Goal: Task Accomplishment & Management: Manage account settings

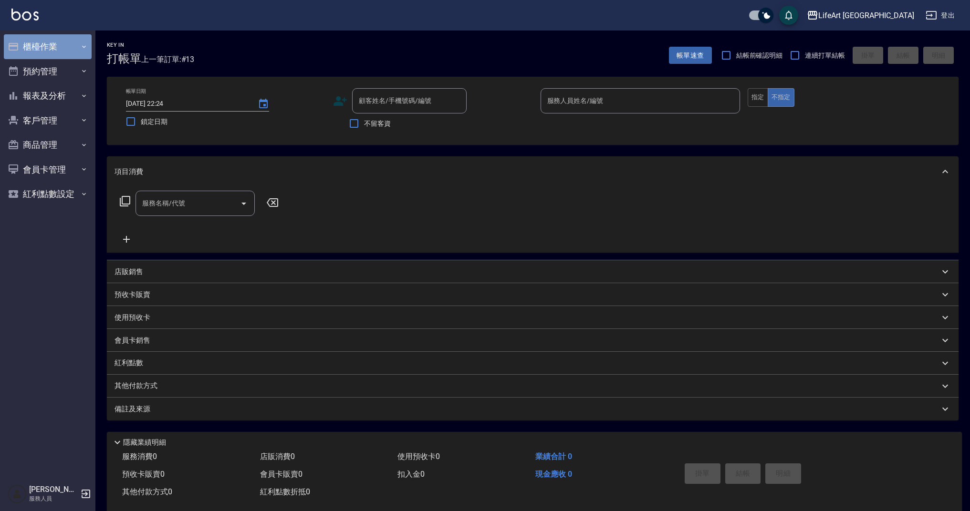
click at [77, 54] on button "櫃檯作業" at bounding box center [48, 46] width 88 height 25
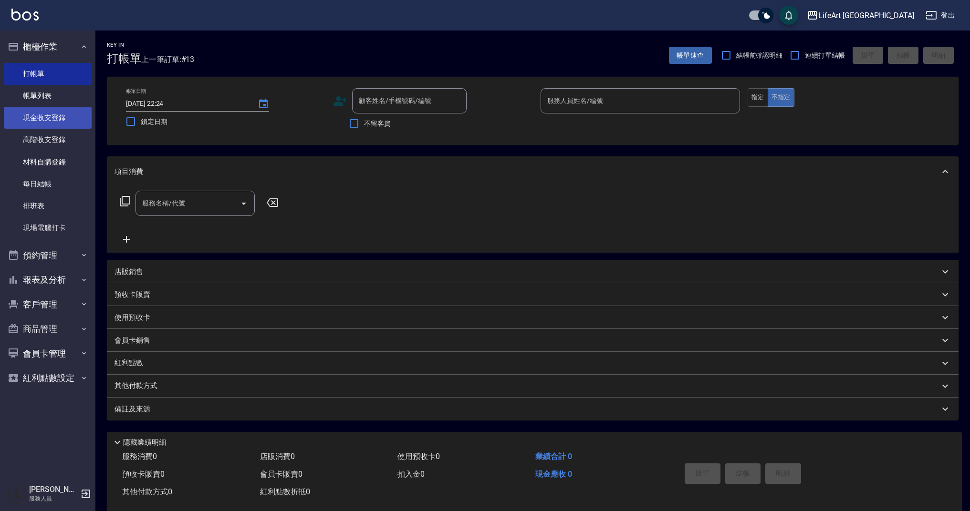
click at [53, 121] on link "現金收支登錄" at bounding box center [48, 118] width 88 height 22
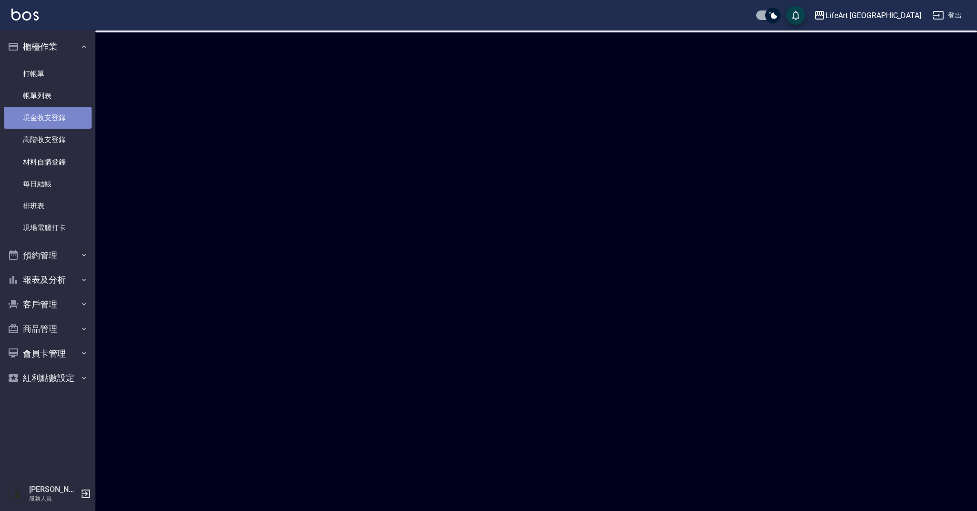
click at [53, 121] on link "現金收支登錄" at bounding box center [48, 118] width 88 height 22
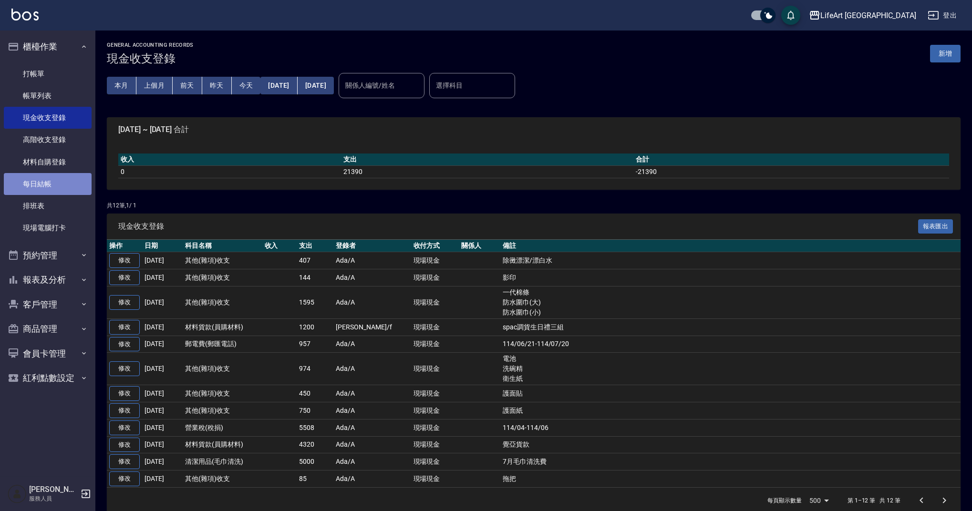
click at [59, 181] on link "每日結帳" at bounding box center [48, 184] width 88 height 22
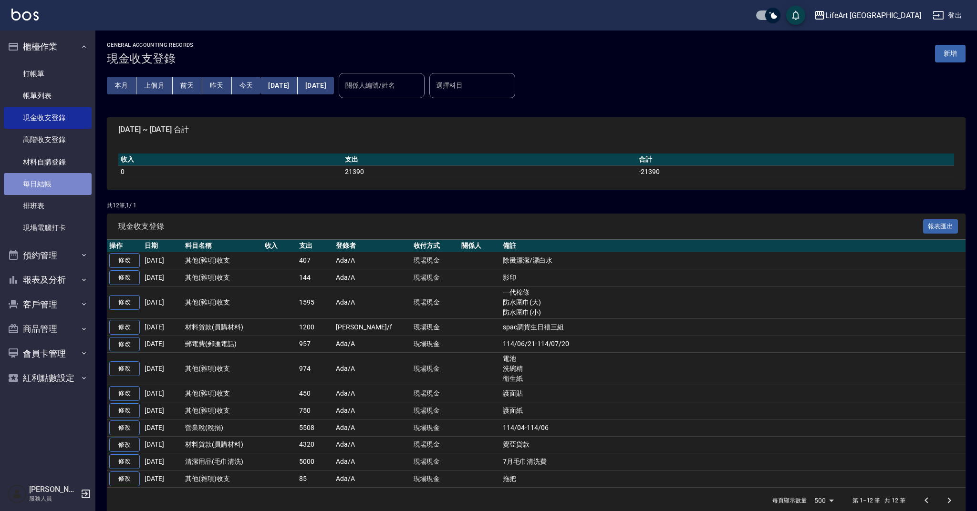
click at [59, 181] on link "每日結帳" at bounding box center [48, 184] width 88 height 22
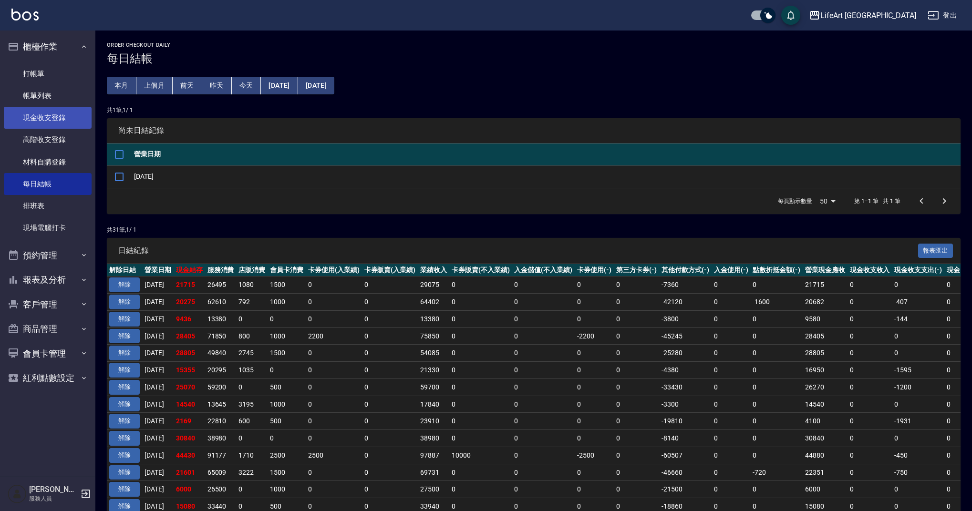
click at [66, 125] on link "現金收支登錄" at bounding box center [48, 118] width 88 height 22
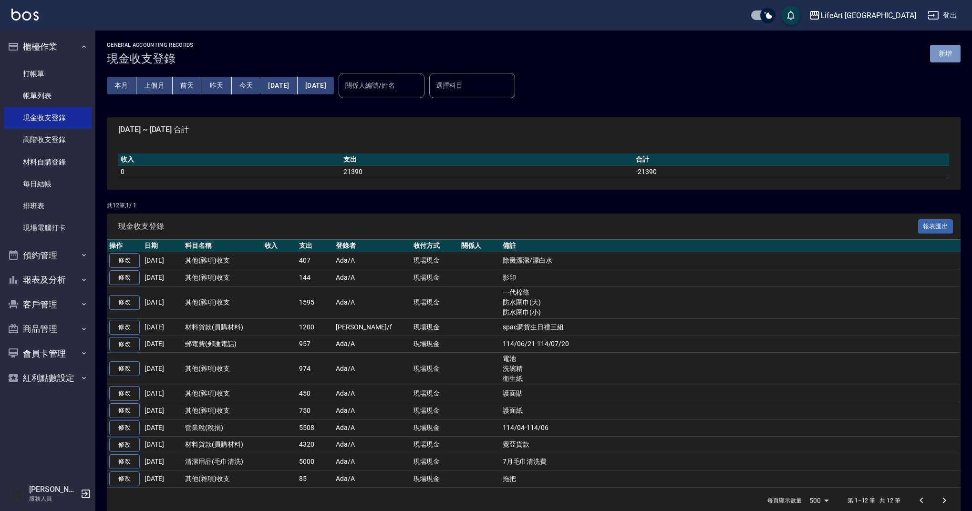
click at [944, 60] on button "新增" at bounding box center [945, 54] width 31 height 18
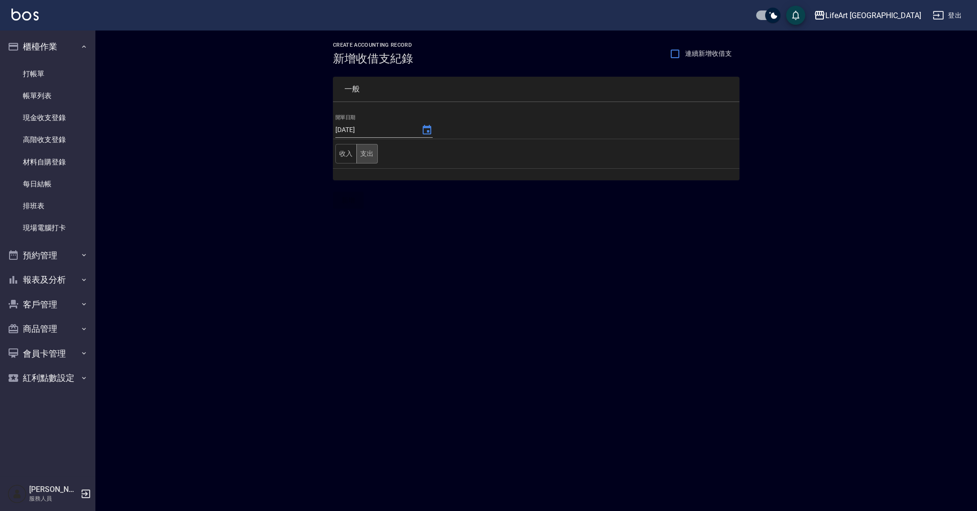
click at [367, 159] on button "支出" at bounding box center [366, 154] width 21 height 20
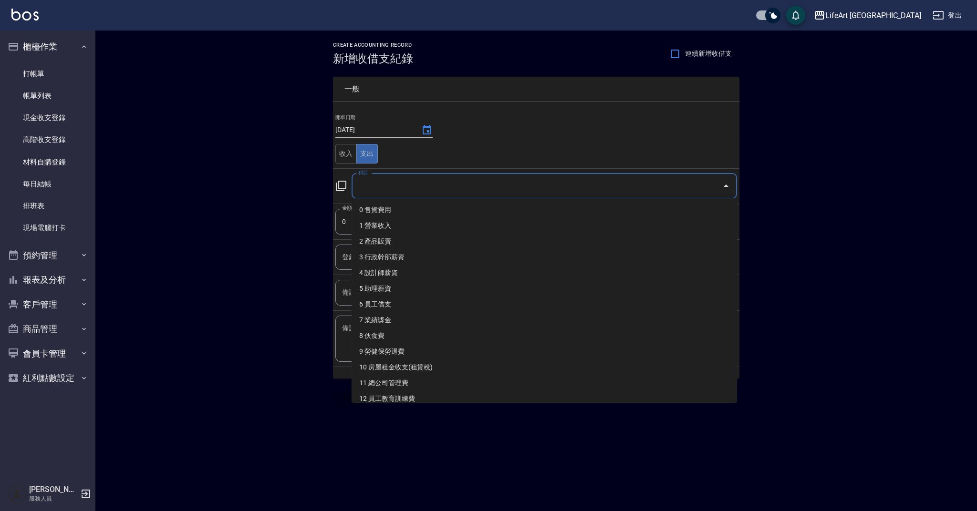
click at [413, 187] on input "科目" at bounding box center [537, 186] width 363 height 17
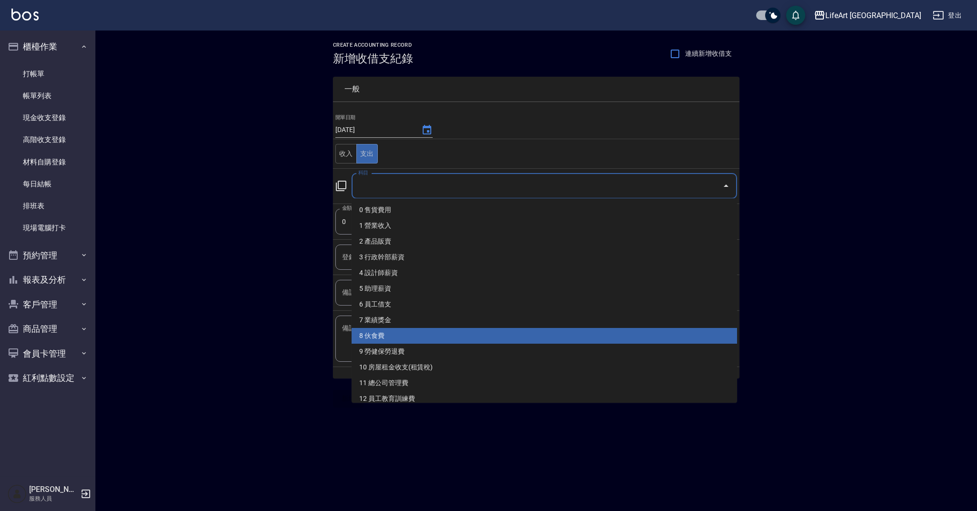
click at [463, 308] on li "6 員工借支" at bounding box center [544, 305] width 385 height 16
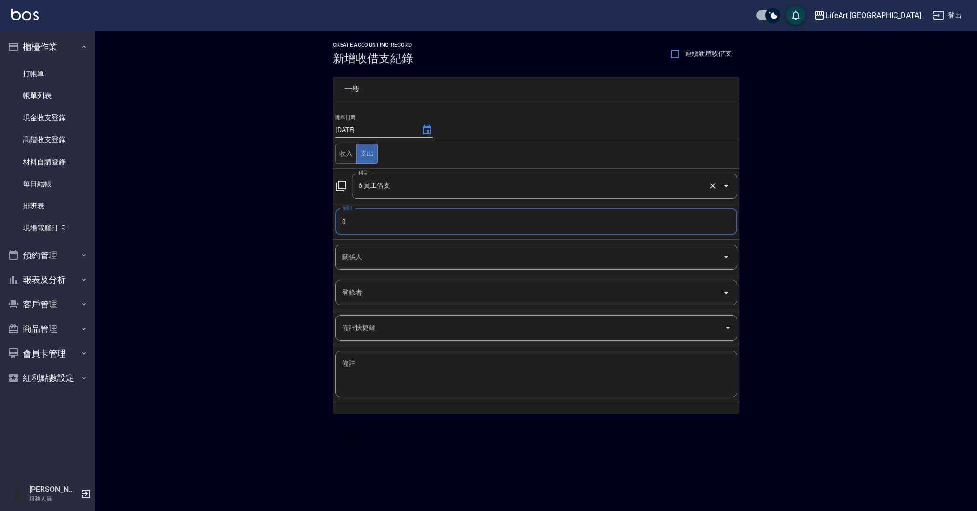
click at [449, 191] on input "6 員工借支" at bounding box center [531, 186] width 350 height 17
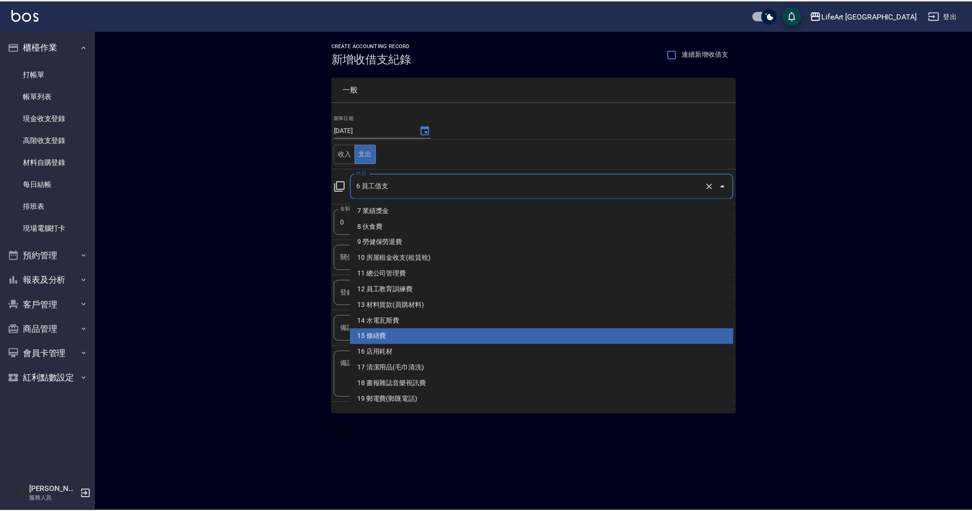
scroll to position [165, 0]
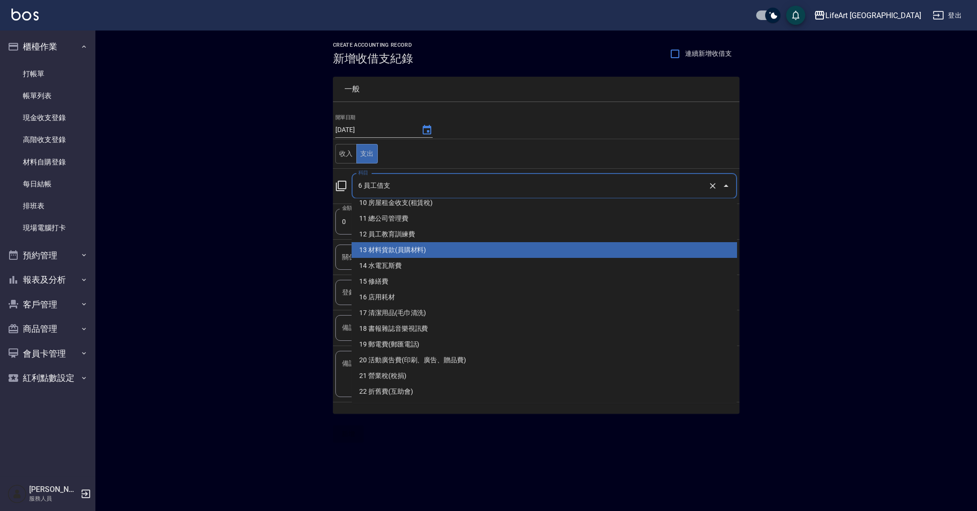
click at [538, 253] on li "13 材料貨款(員購材料)" at bounding box center [544, 250] width 385 height 16
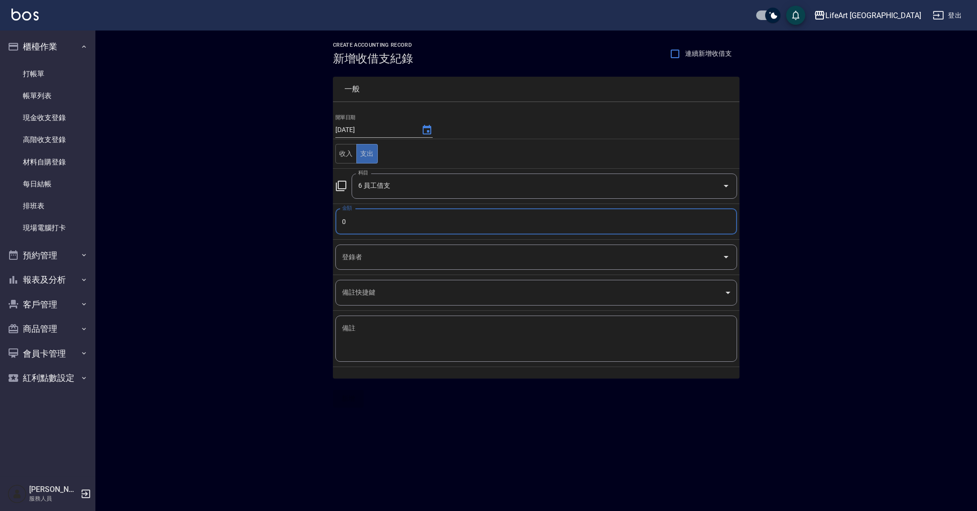
type input "13 材料貨款(員購材料)"
type input "6450"
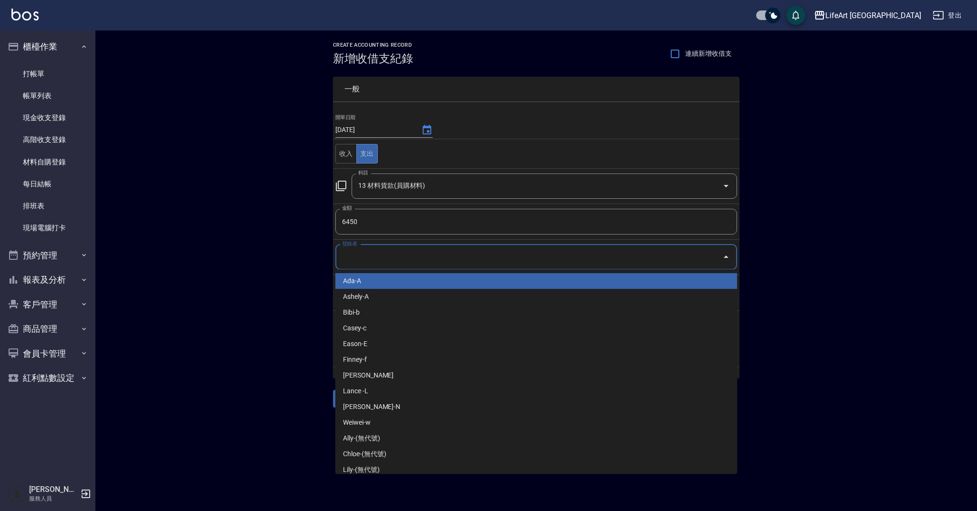
click at [493, 261] on input "登錄者" at bounding box center [529, 257] width 379 height 17
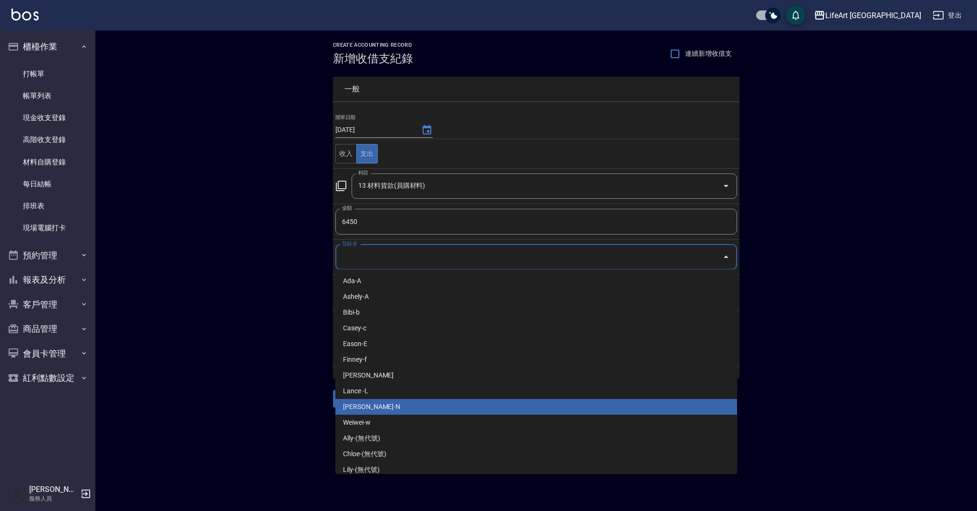
click at [479, 409] on li "[PERSON_NAME]-N" at bounding box center [536, 407] width 402 height 16
type input "[PERSON_NAME]-N"
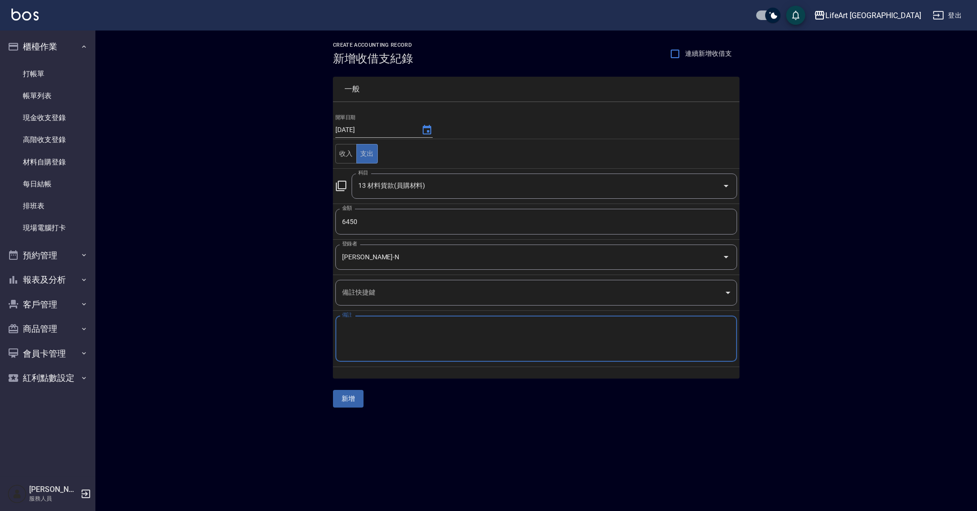
click at [412, 351] on textarea "備註" at bounding box center [536, 339] width 388 height 31
type textarea "2"
type textarea "ㄉ"
type textarea "調貨雪球藍.deru"
click at [352, 399] on button "新增" at bounding box center [348, 399] width 31 height 18
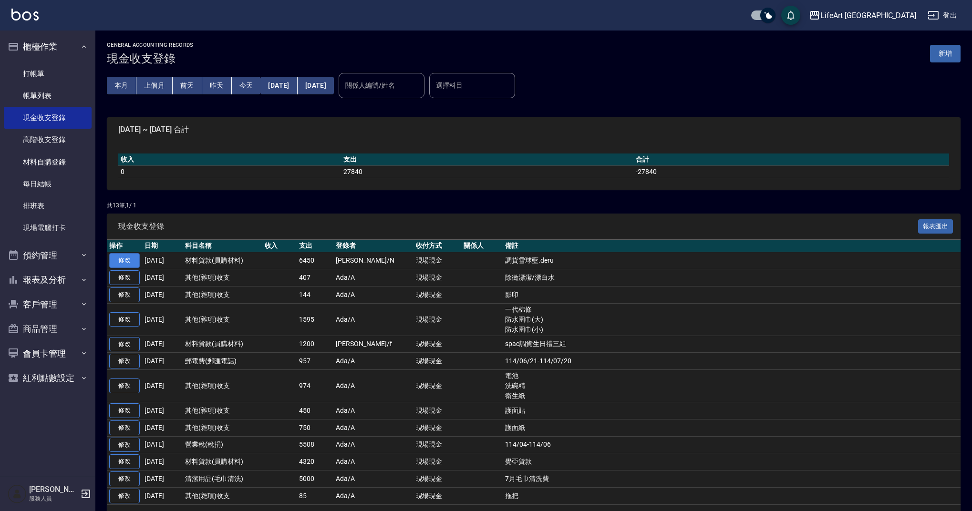
click at [135, 262] on link "修改" at bounding box center [124, 260] width 31 height 15
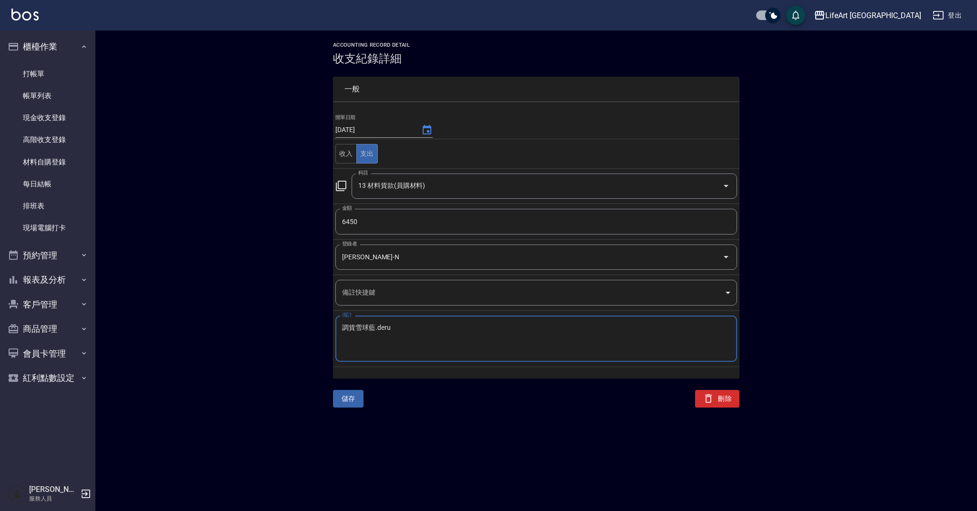
click at [404, 328] on textarea "調貨雪球藍.deru" at bounding box center [536, 339] width 388 height 31
type textarea "調貨雪球藍.dearu"
click at [339, 400] on button "儲存" at bounding box center [348, 399] width 31 height 18
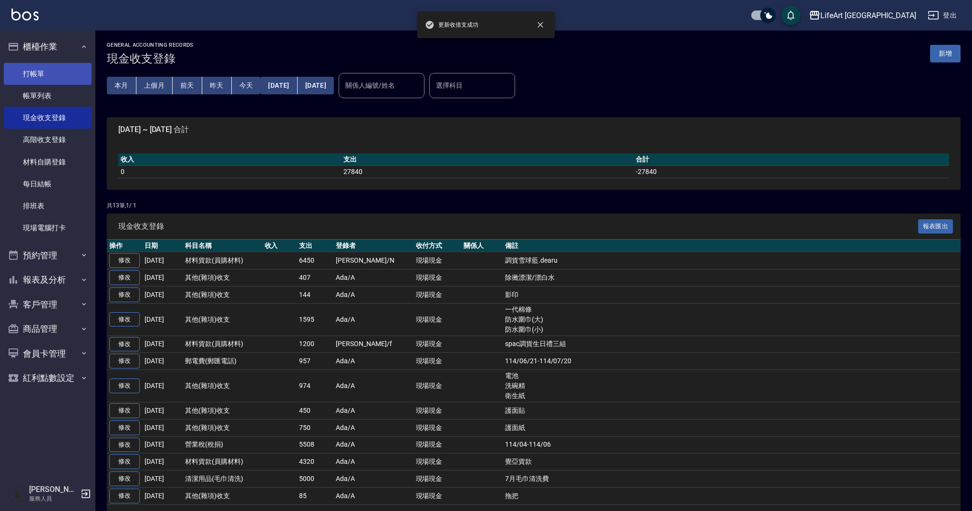
click at [73, 77] on link "打帳單" at bounding box center [48, 74] width 88 height 22
